Goal: Information Seeking & Learning: Learn about a topic

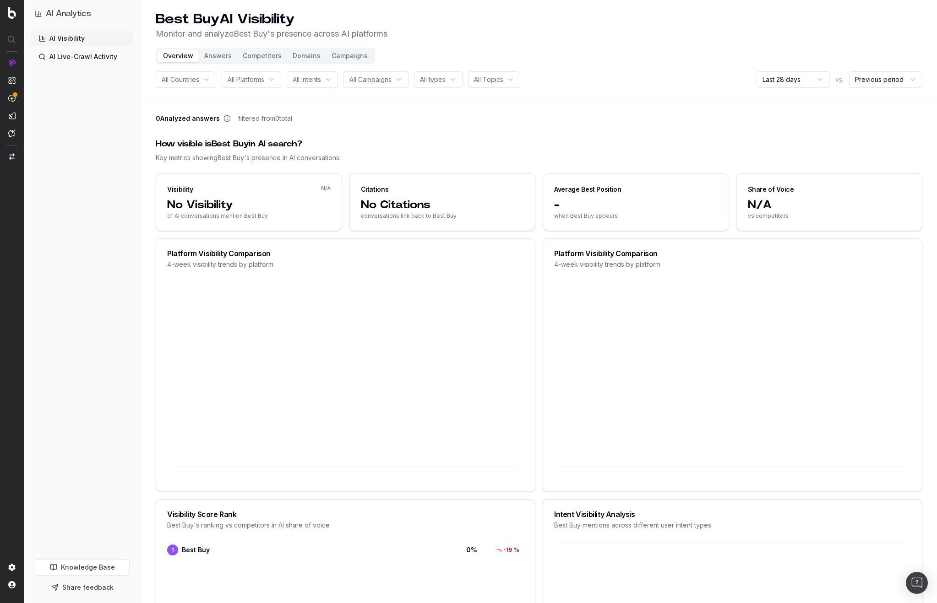
click at [83, 58] on link "AI Live-Crawl Activity" at bounding box center [82, 56] width 102 height 15
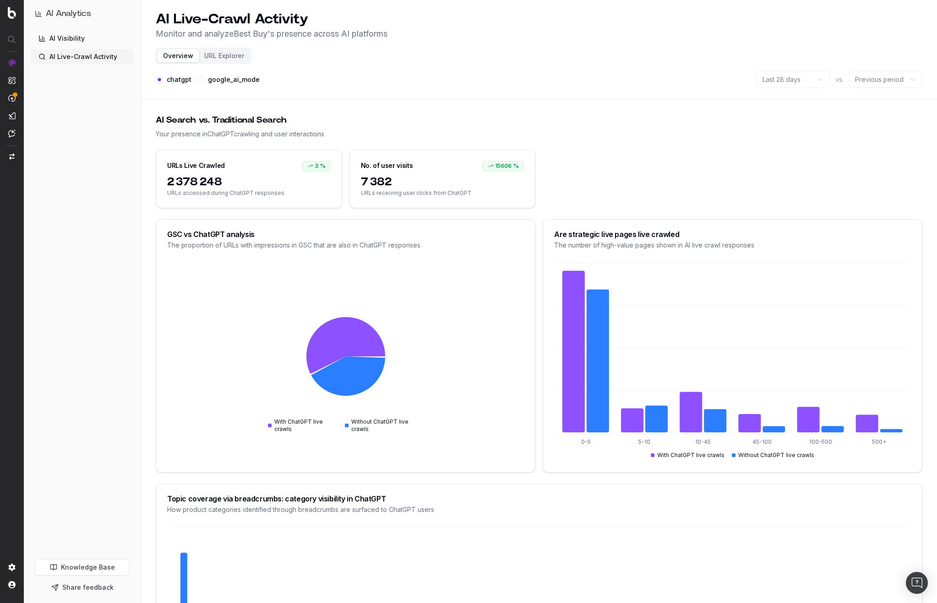
click at [238, 78] on label "google_ai_mode" at bounding box center [234, 79] width 52 height 6
click at [204, 78] on button "google_ai_mode" at bounding box center [200, 79] width 7 height 7
click at [174, 82] on label "chatgpt" at bounding box center [179, 79] width 25 height 6
click at [163, 82] on button "chatgpt" at bounding box center [159, 79] width 7 height 7
click at [213, 79] on label "google_ai_mode" at bounding box center [234, 79] width 52 height 6
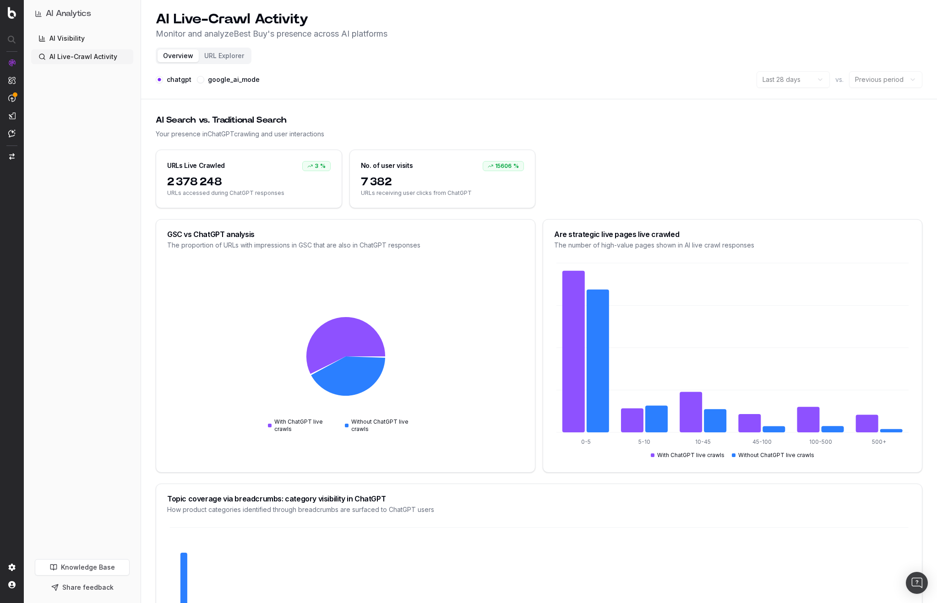
click at [204, 79] on button "google_ai_mode" at bounding box center [200, 79] width 7 height 7
click at [222, 83] on div "google_ai_mode" at bounding box center [228, 79] width 63 height 16
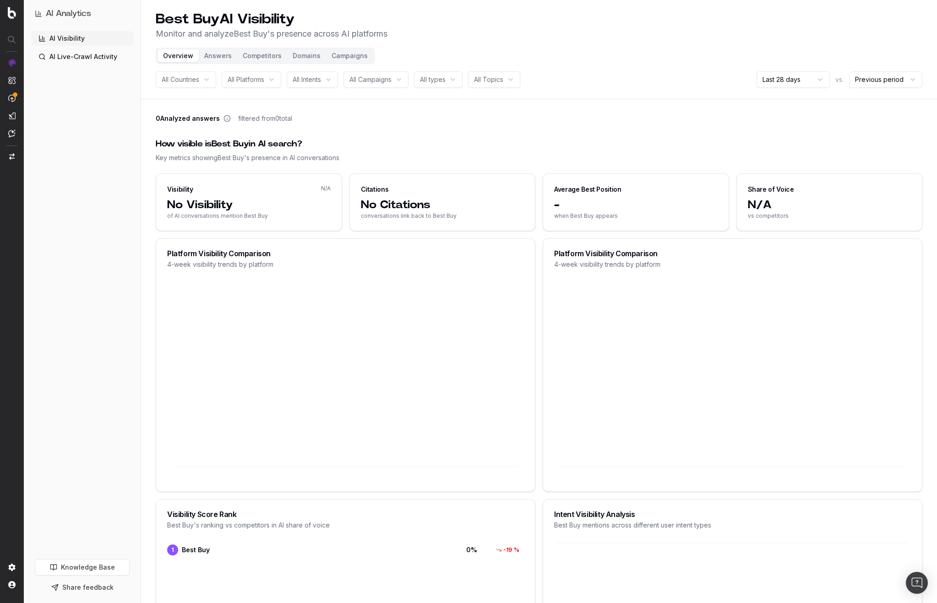
click at [220, 55] on button "Answers" at bounding box center [218, 55] width 38 height 13
